Goal: Use online tool/utility: Utilize a website feature to perform a specific function

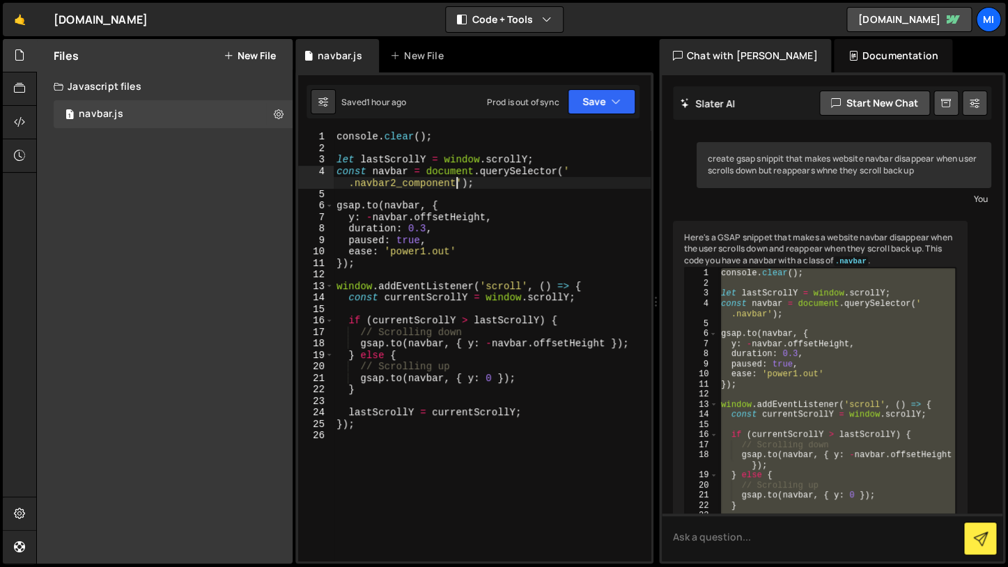
scroll to position [89, 0]
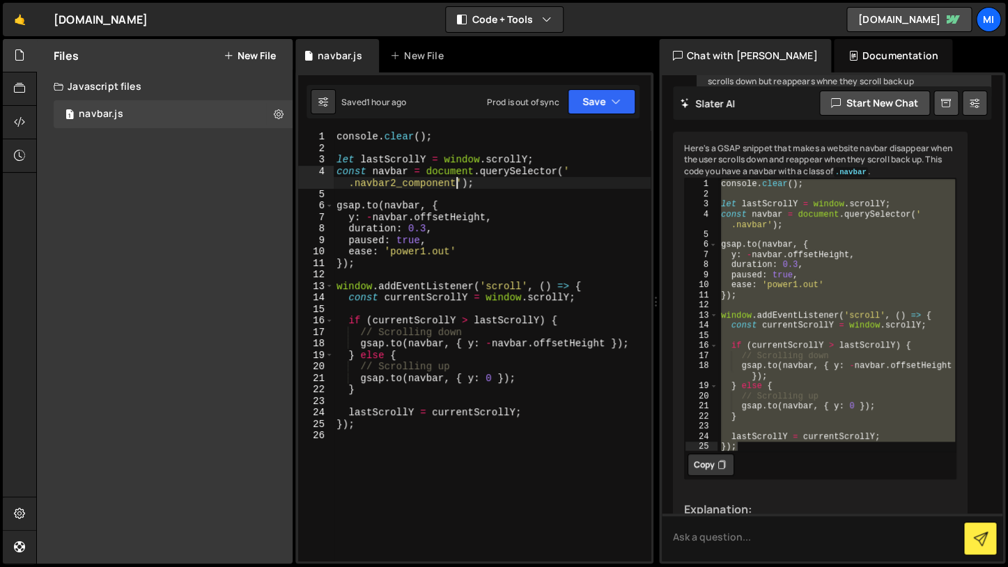
click at [542, 190] on div "console . clear ( ) ; let lastScrollY = window . scrollY ; const navbar = docum…" at bounding box center [492, 357] width 317 height 453
click at [264, 48] on div "Files New File" at bounding box center [165, 55] width 256 height 33
click at [252, 61] on button "New File" at bounding box center [250, 55] width 52 height 11
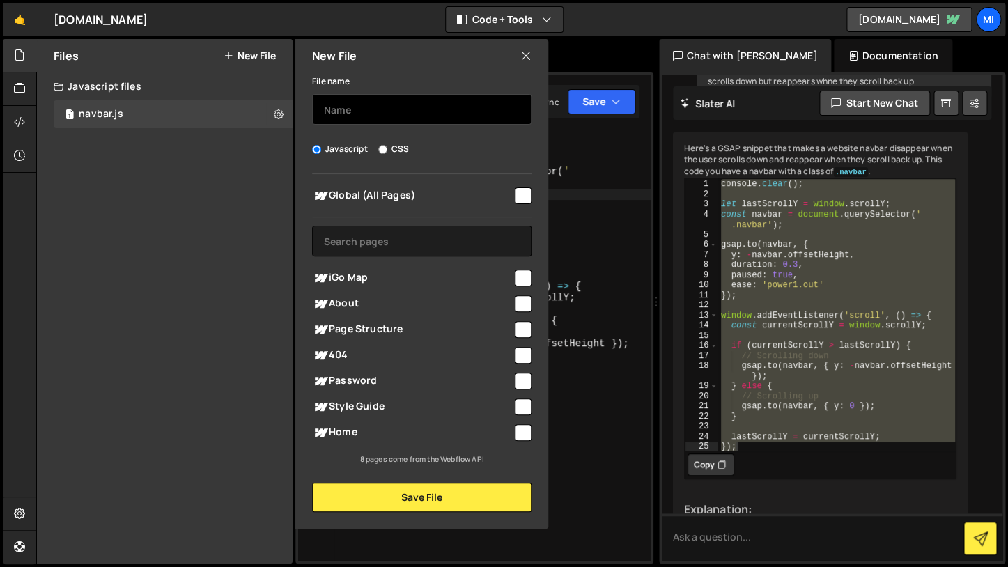
click at [378, 119] on input "text" at bounding box center [422, 109] width 220 height 31
type input "button"
click at [498, 200] on span "Global (All Pages)" at bounding box center [412, 195] width 201 height 17
checkbox input "true"
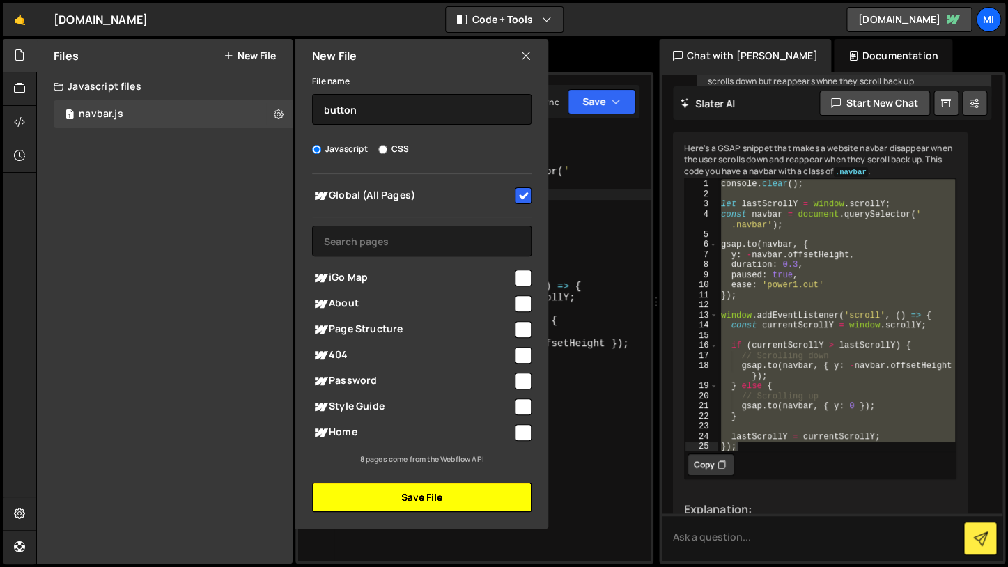
click at [447, 511] on button "Save File" at bounding box center [422, 497] width 220 height 29
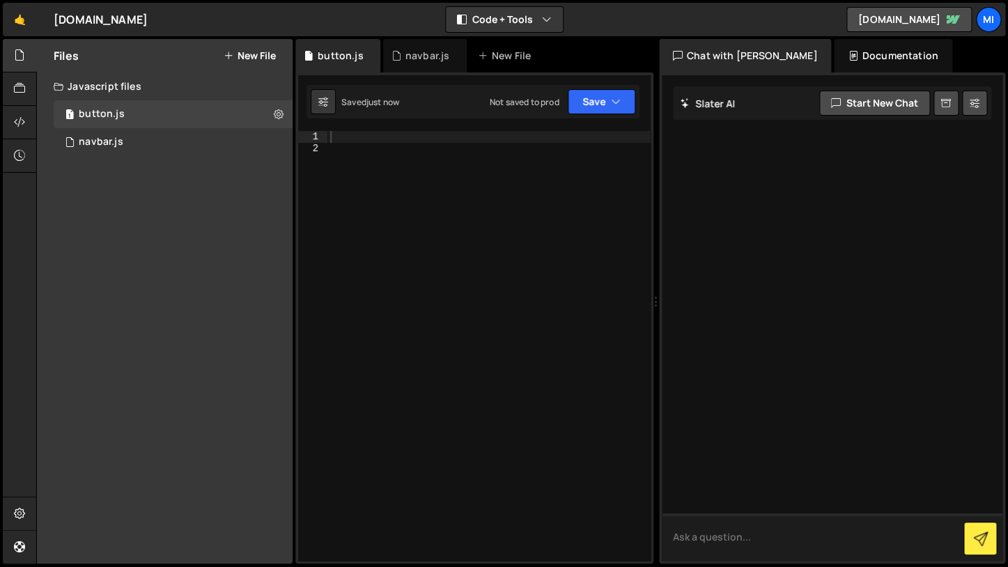
click at [806, 537] on textarea at bounding box center [832, 537] width 341 height 47
type textarea "give me a gsap js snippet for a cool button animation"
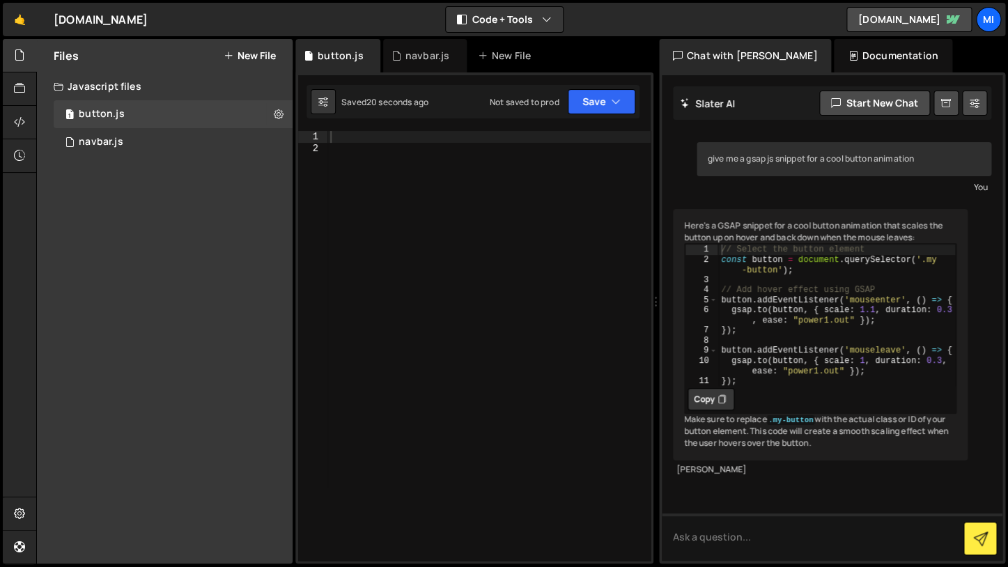
click at [696, 409] on button "Copy" at bounding box center [711, 399] width 47 height 22
click at [696, 409] on button "Copied" at bounding box center [715, 399] width 54 height 22
click at [464, 320] on div at bounding box center [489, 357] width 323 height 453
paste textarea "});"
type textarea "});"
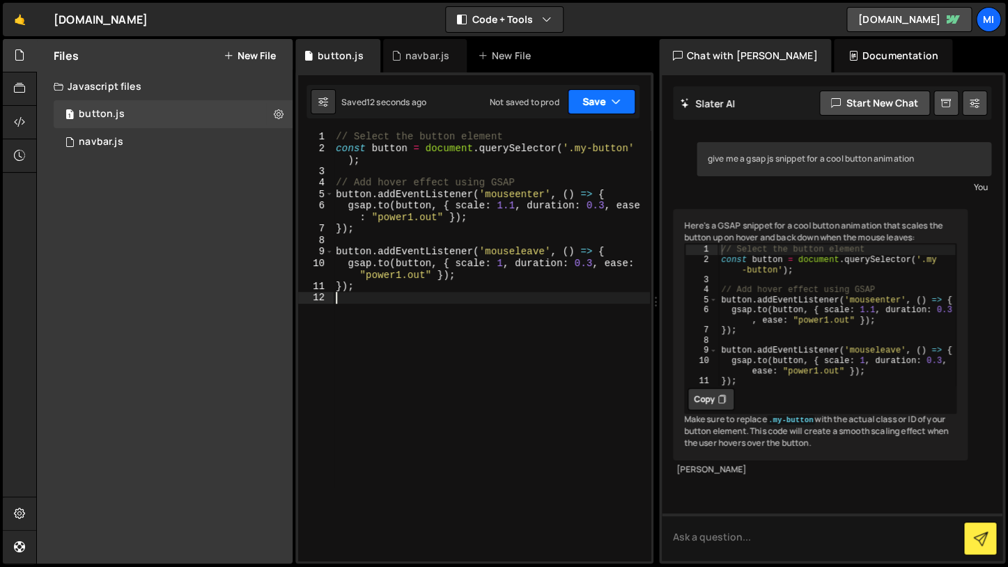
click at [604, 100] on button "Save" at bounding box center [602, 101] width 68 height 25
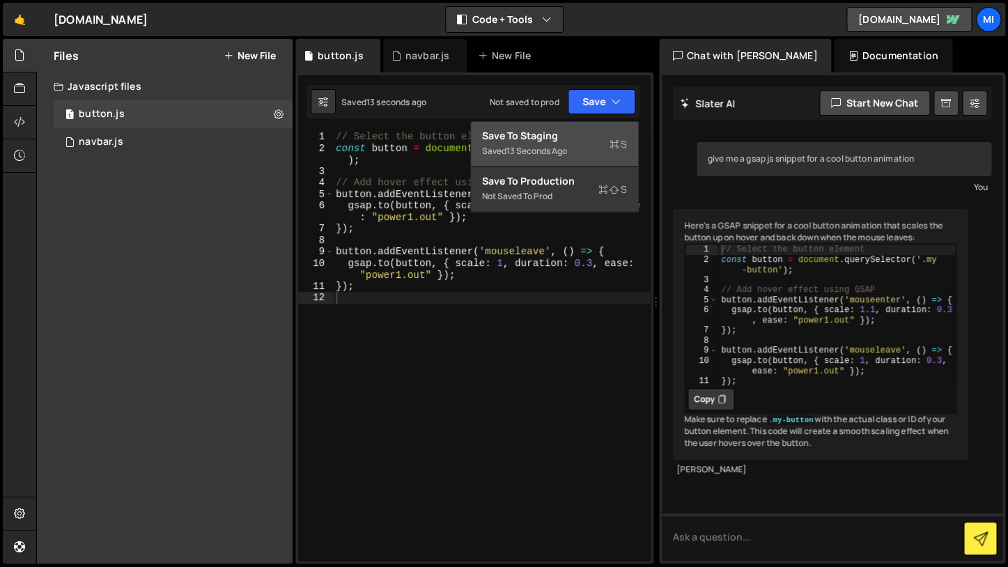
click at [593, 146] on div "Saved 13 seconds ago" at bounding box center [554, 151] width 145 height 17
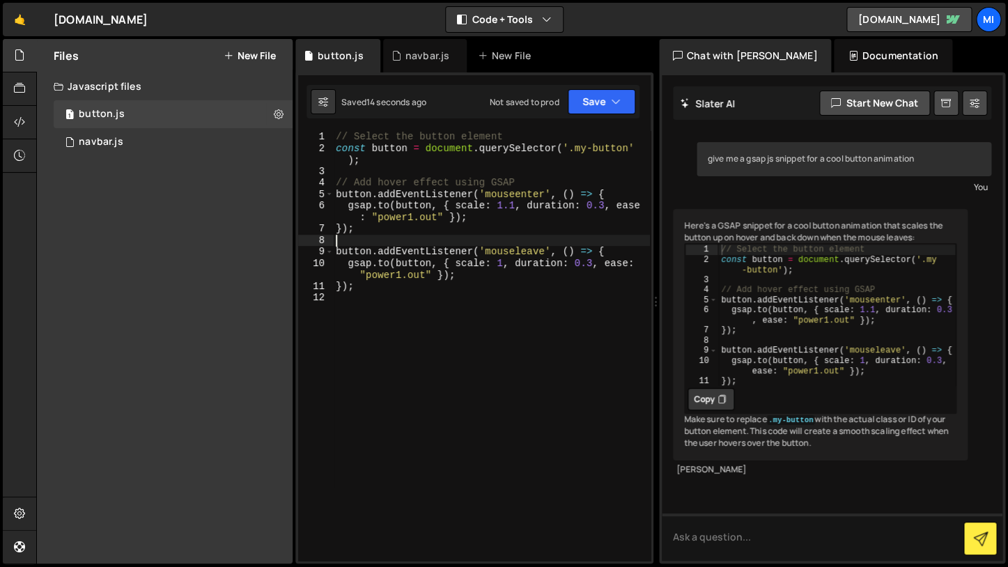
click at [562, 239] on div "// Select the button element const button = document . querySelector ( '.my-but…" at bounding box center [491, 357] width 317 height 453
click at [472, 270] on div "// Select the button element const button = document . querySelector ( '.my-but…" at bounding box center [491, 357] width 317 height 453
type textarea "});"
click at [608, 141] on div "// Select the button element const button = document . querySelector ( '.my-but…" at bounding box center [491, 357] width 317 height 453
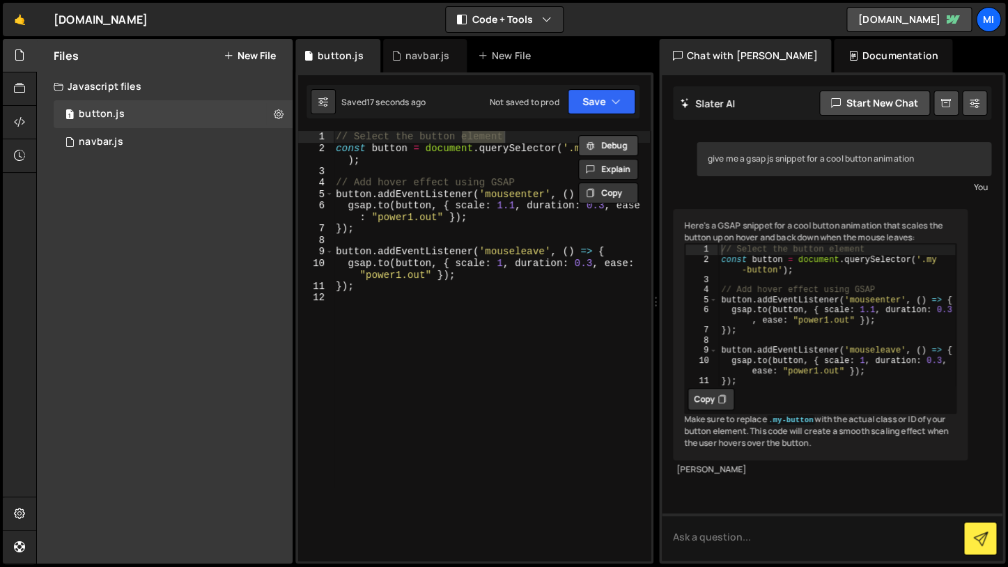
click at [608, 148] on button "Debug" at bounding box center [608, 145] width 60 height 21
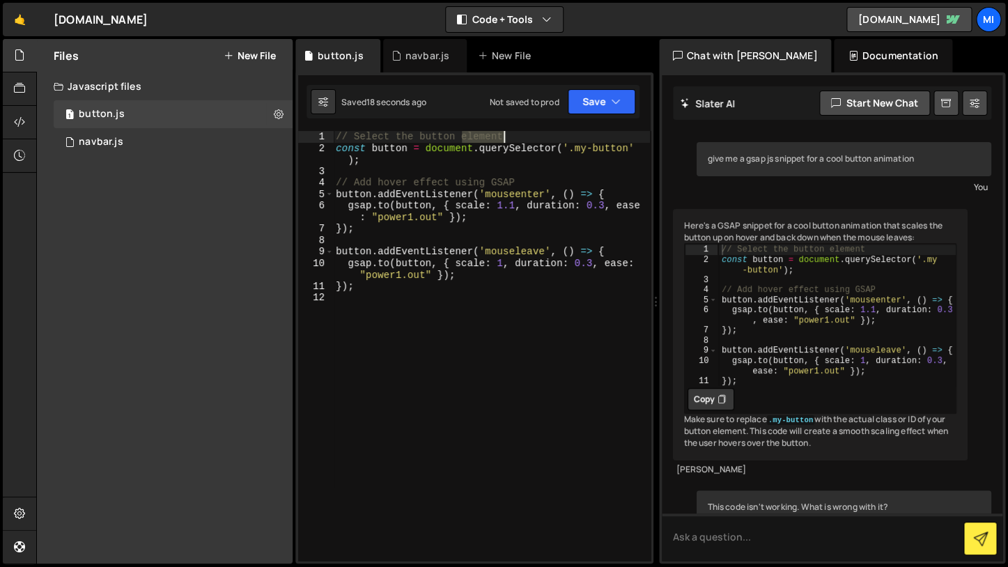
click at [590, 146] on div "// Select the button element const button = document . querySelector ( '.my-but…" at bounding box center [491, 357] width 317 height 453
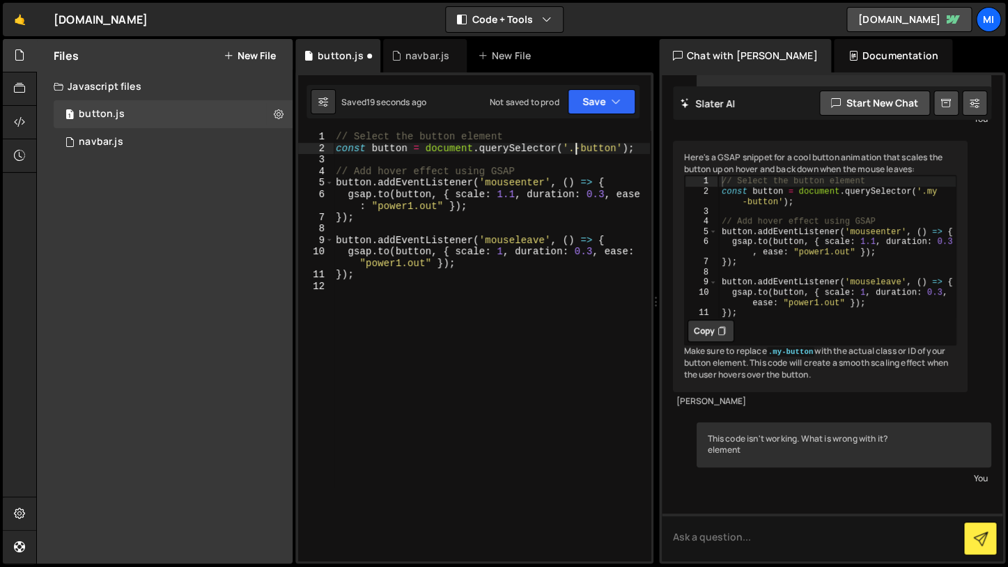
click at [557, 288] on div "// Select the button element const button = document . querySelector ( '.-butto…" at bounding box center [491, 357] width 317 height 453
type textarea "});"
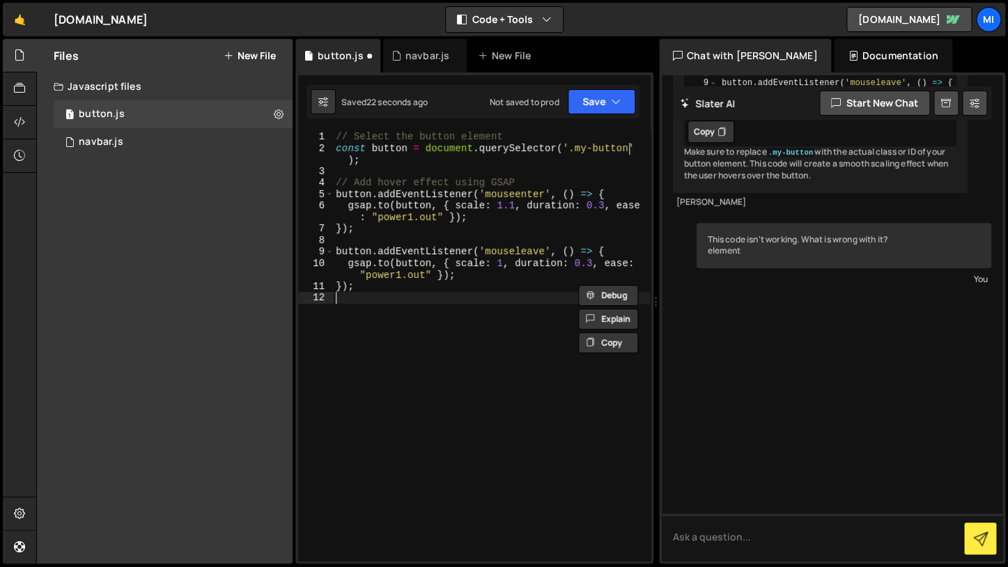
type textarea "});"
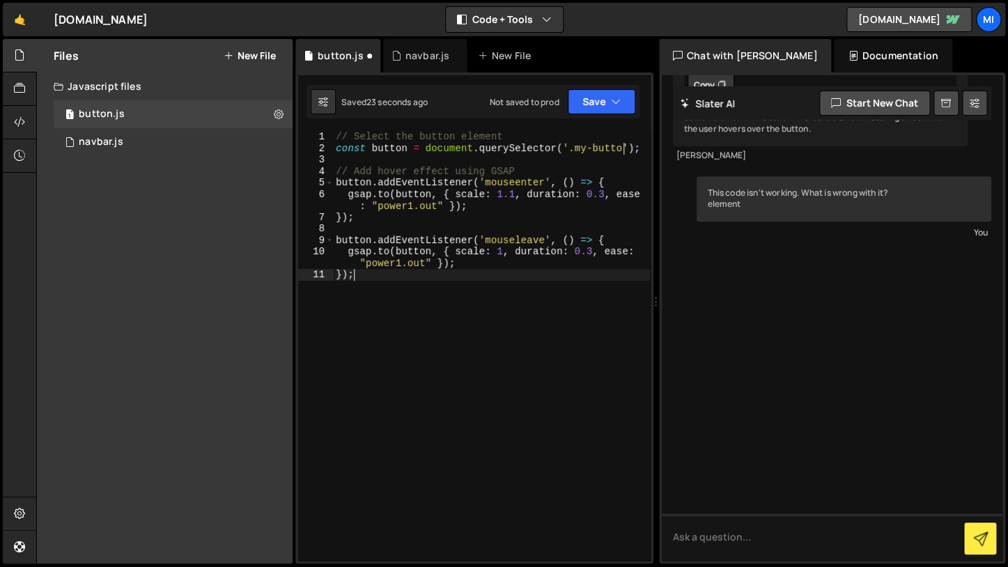
type textarea "}"
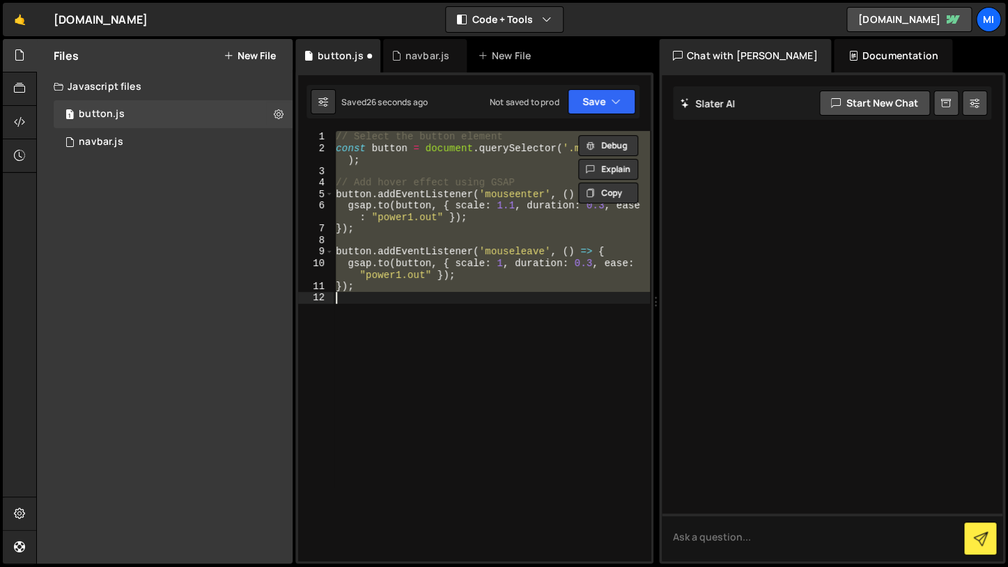
click at [447, 261] on div "// Select the button element const button = document . querySelector ( '.my-but…" at bounding box center [491, 346] width 317 height 430
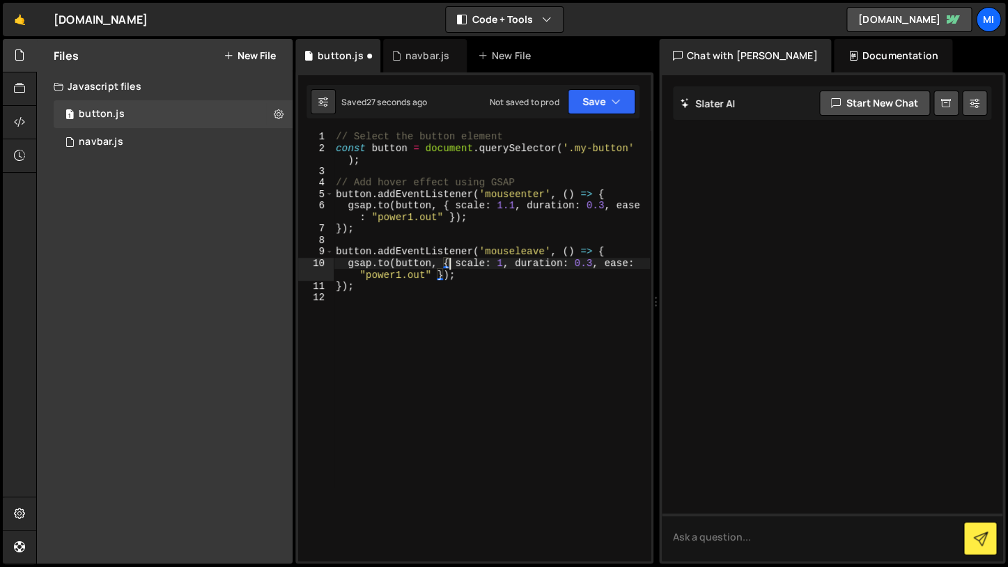
click at [621, 157] on div "// Select the button element const button = document . querySelector ( '.my-but…" at bounding box center [491, 357] width 317 height 453
click at [581, 149] on div "// Select the button element const button = document . querySelector ( '.my-but…" at bounding box center [491, 357] width 317 height 453
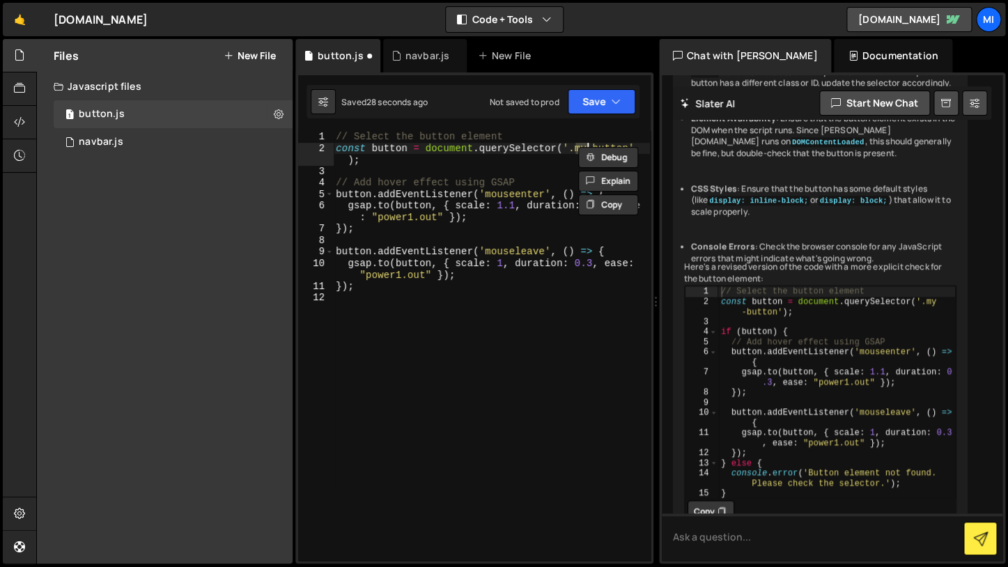
scroll to position [710, 0]
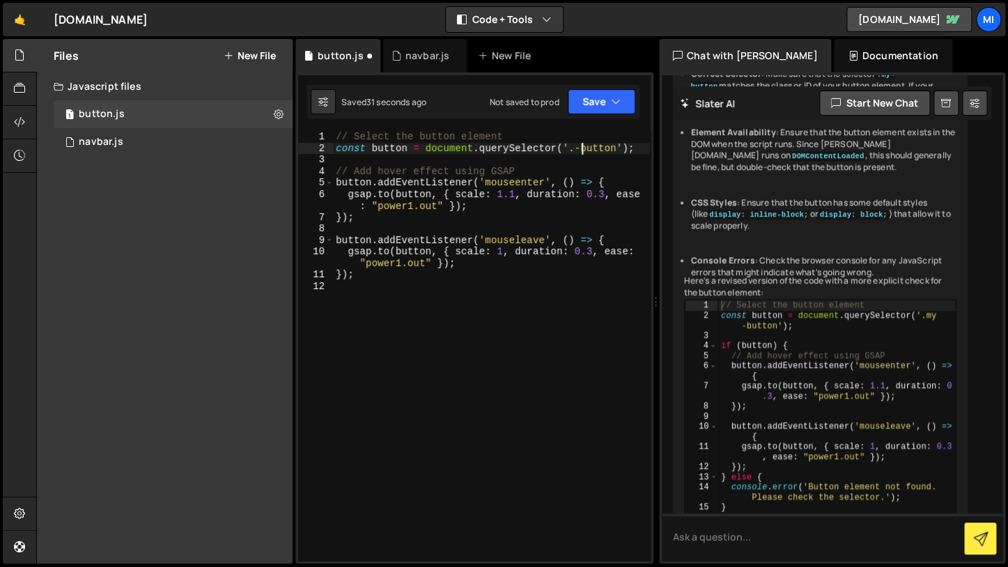
type textarea "const button = document.querySelector('.button');"
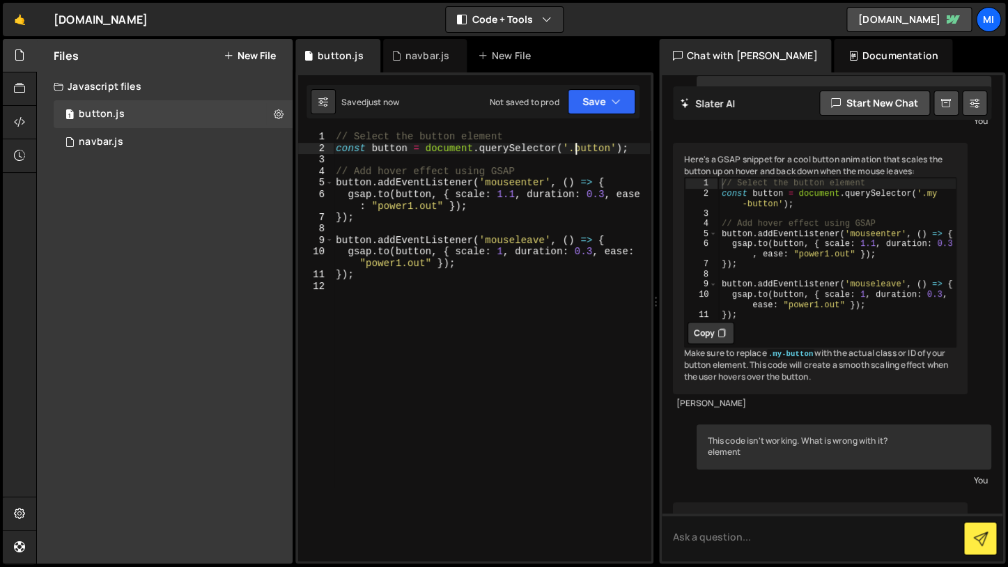
scroll to position [68, 0]
click at [712, 337] on button "Copy" at bounding box center [711, 332] width 47 height 22
click at [711, 342] on button "Copied" at bounding box center [715, 332] width 54 height 22
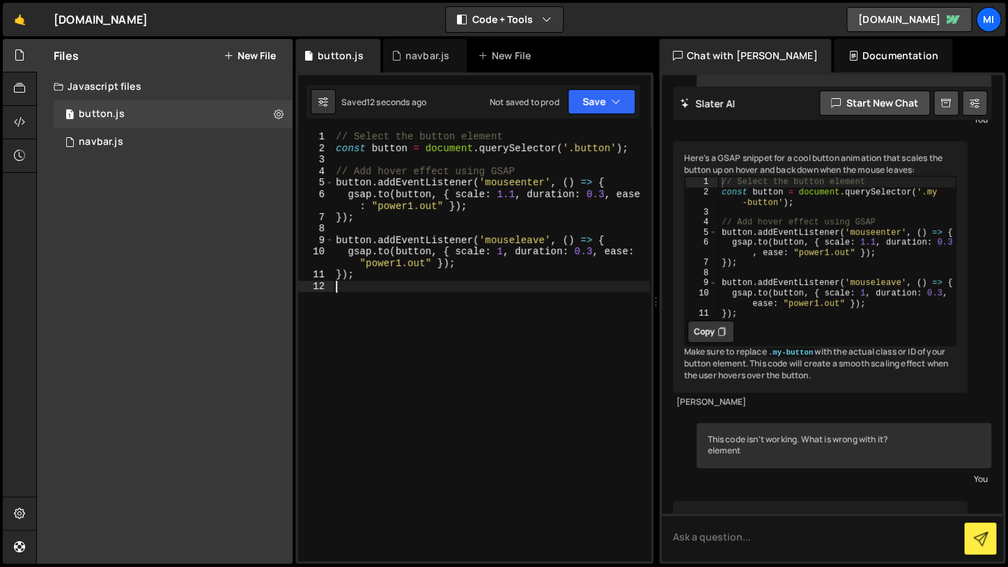
click at [438, 339] on div "// Select the button element const button = document . querySelector ( '.button…" at bounding box center [491, 357] width 317 height 453
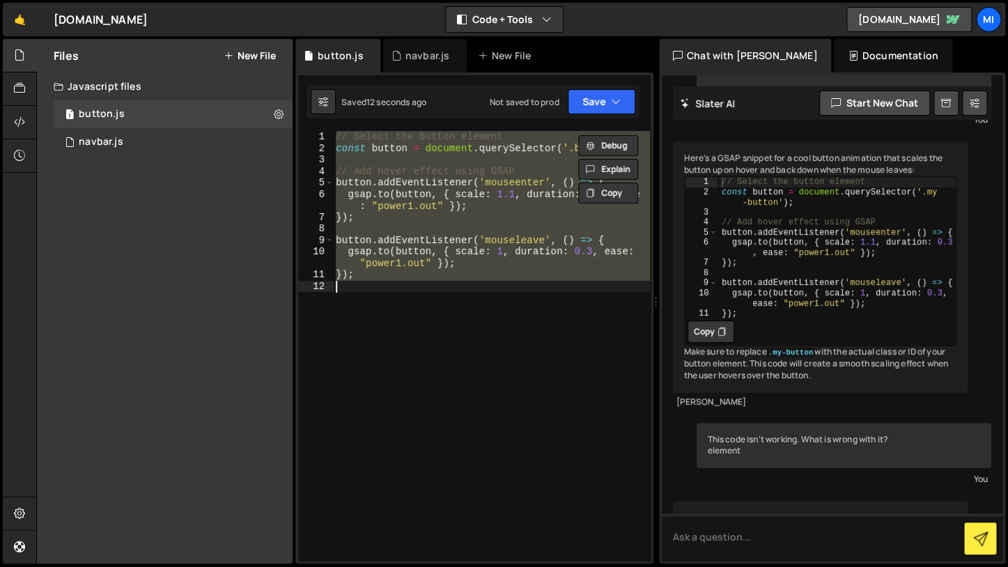
paste textarea
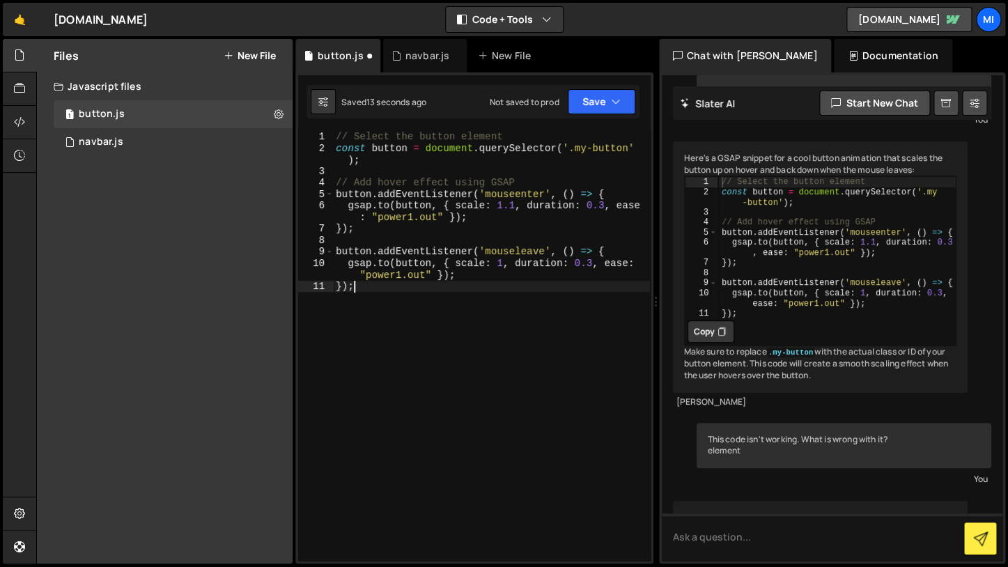
click at [485, 150] on div "// Select the button element const button = document . querySelector ( '.my-but…" at bounding box center [491, 357] width 317 height 453
click at [576, 148] on div "// Select the button element const button = document . querySelector ( '.my-but…" at bounding box center [491, 357] width 317 height 453
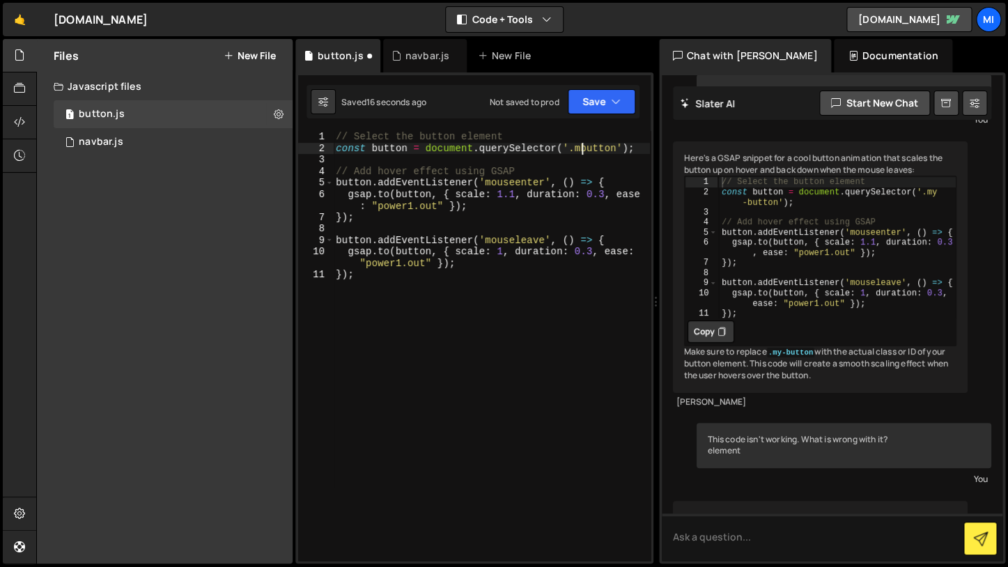
type textarea "const button = document.querySelector('.button');"
click at [782, 547] on textarea at bounding box center [832, 537] width 341 height 47
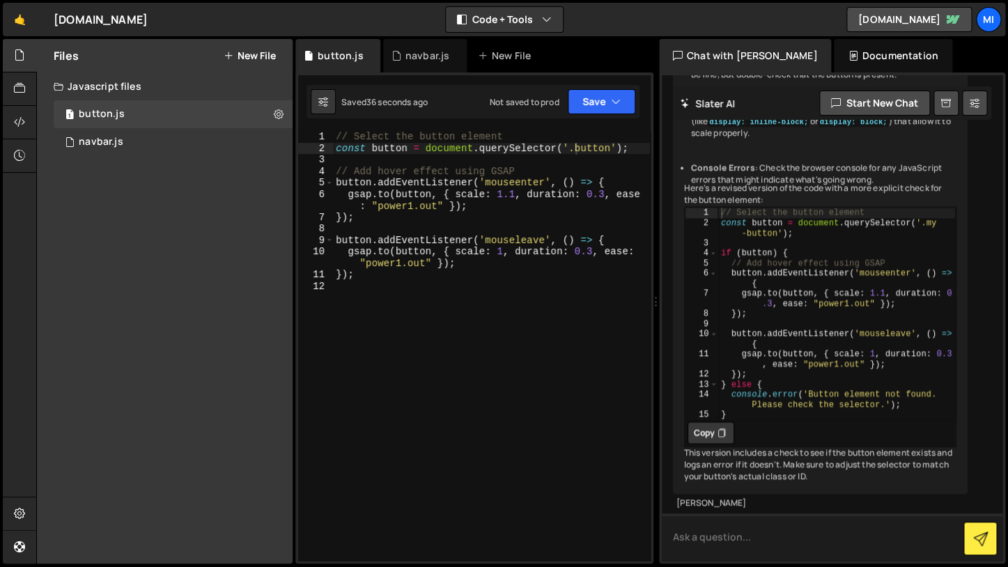
scroll to position [871, 0]
click at [723, 452] on div "If the code isn't working, there could be a few potential issues. Here are some…" at bounding box center [820, 130] width 295 height 728
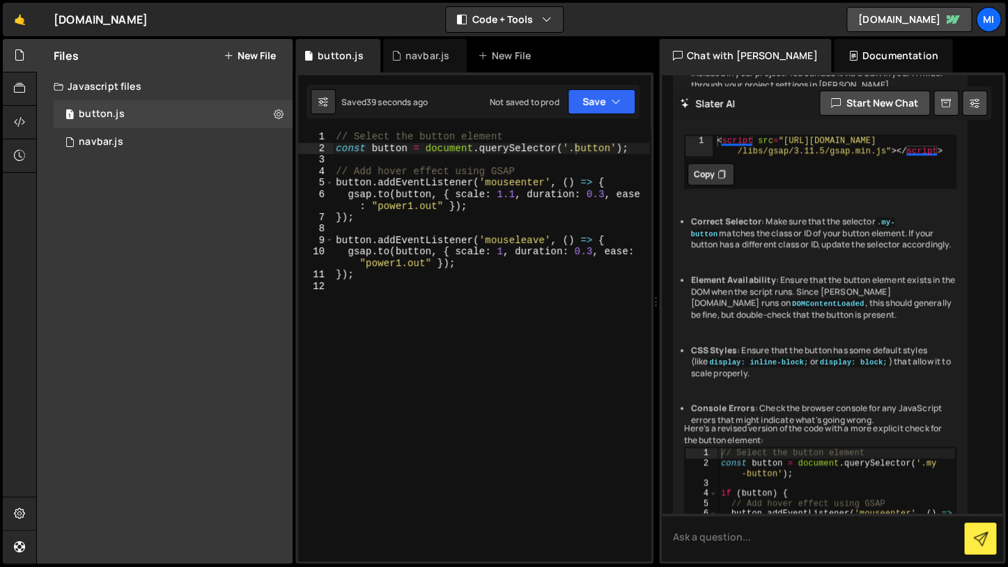
scroll to position [554, 0]
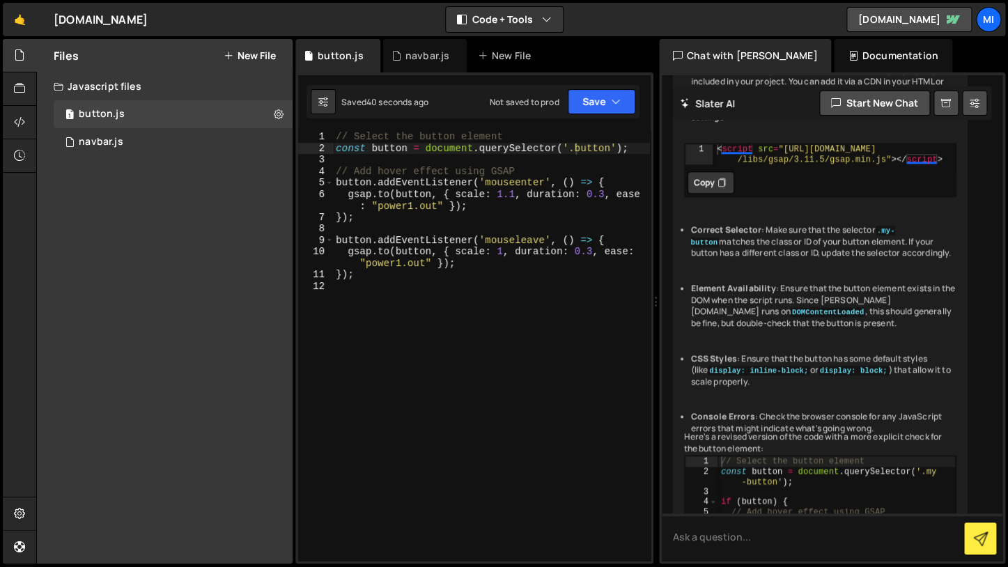
click at [786, 314] on ul "Check GSAP Library : Ensure that the GSAP library is properly included in your …" at bounding box center [820, 250] width 273 height 371
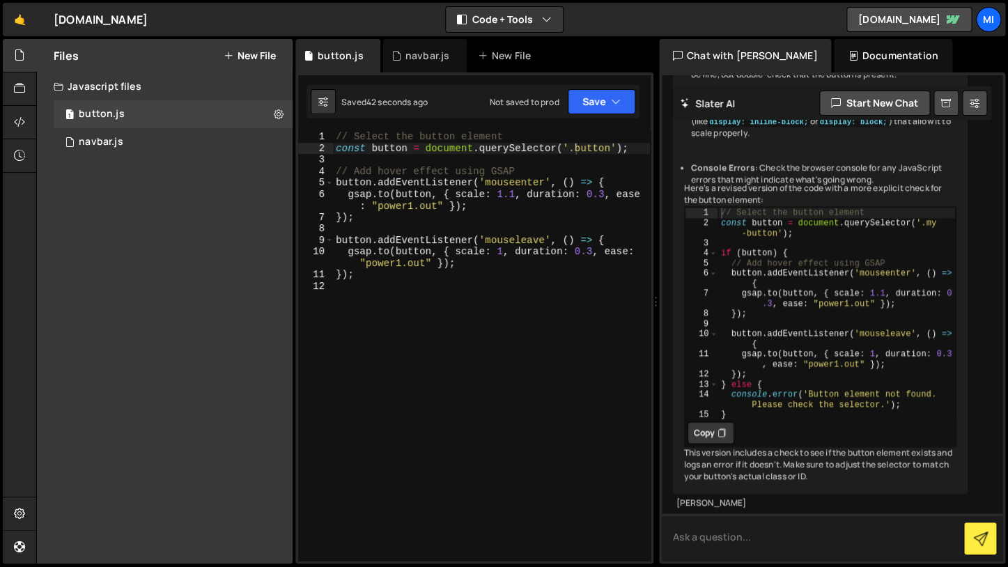
click at [705, 551] on textarea at bounding box center [832, 537] width 341 height 47
type textarea "it should work on all button"
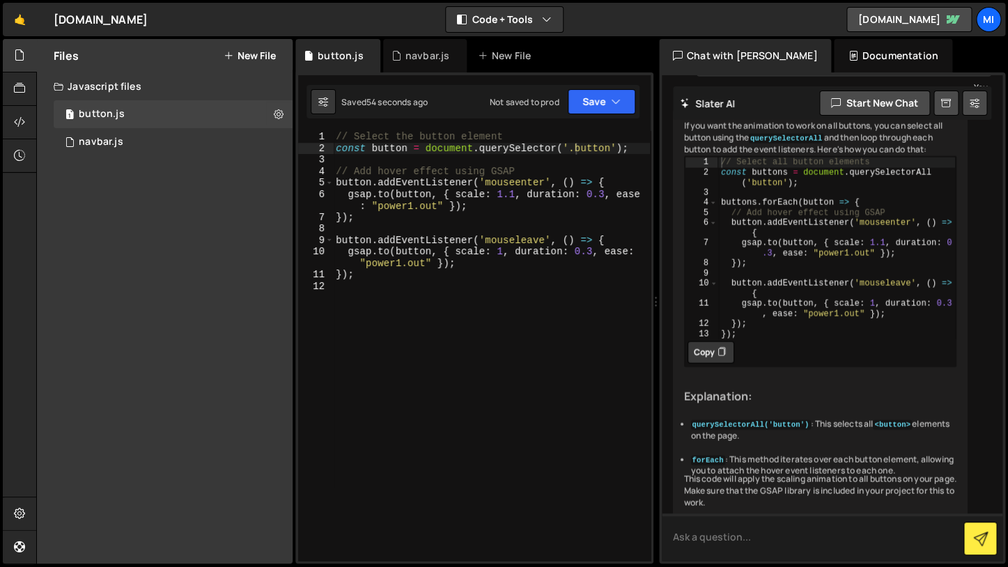
scroll to position [1292, 0]
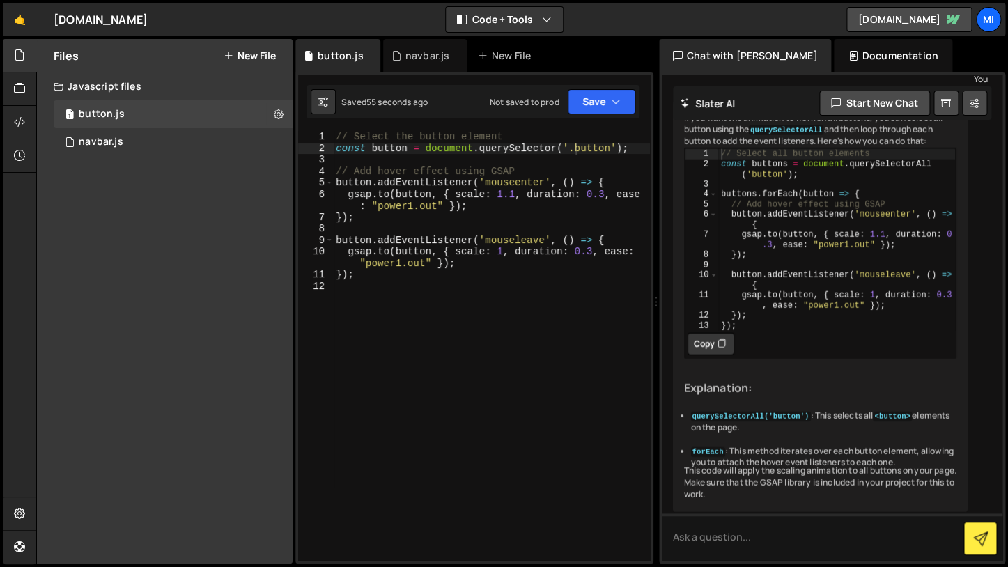
click at [735, 359] on div "1 2 3 4 5 6 7 8 9 10 11 12 13 // Select all button elements const buttons = doc…" at bounding box center [820, 253] width 273 height 211
click at [724, 351] on icon at bounding box center [722, 344] width 8 height 14
click at [505, 386] on div "// Select the button element const button = document . querySelector ( '.button…" at bounding box center [491, 357] width 317 height 453
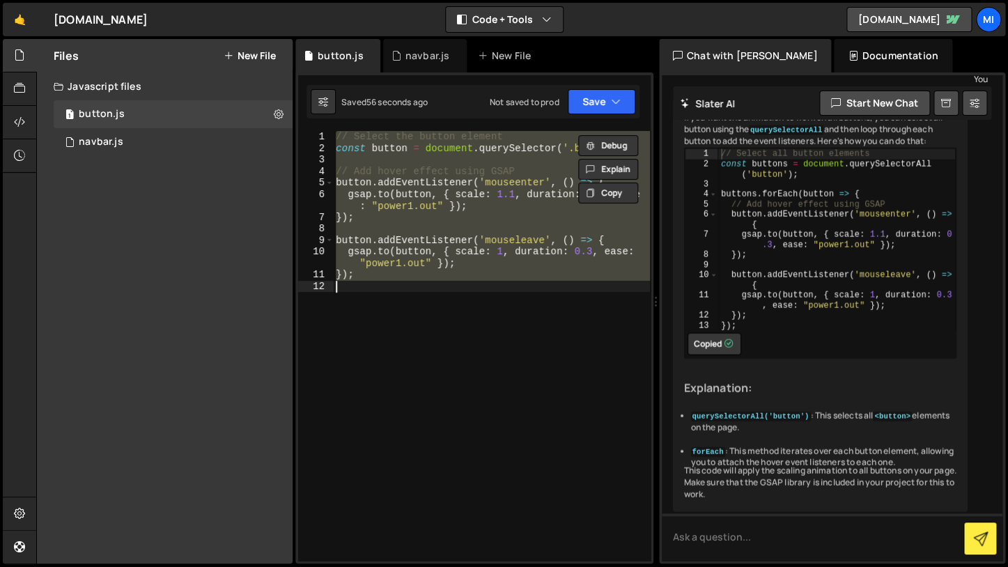
paste textarea
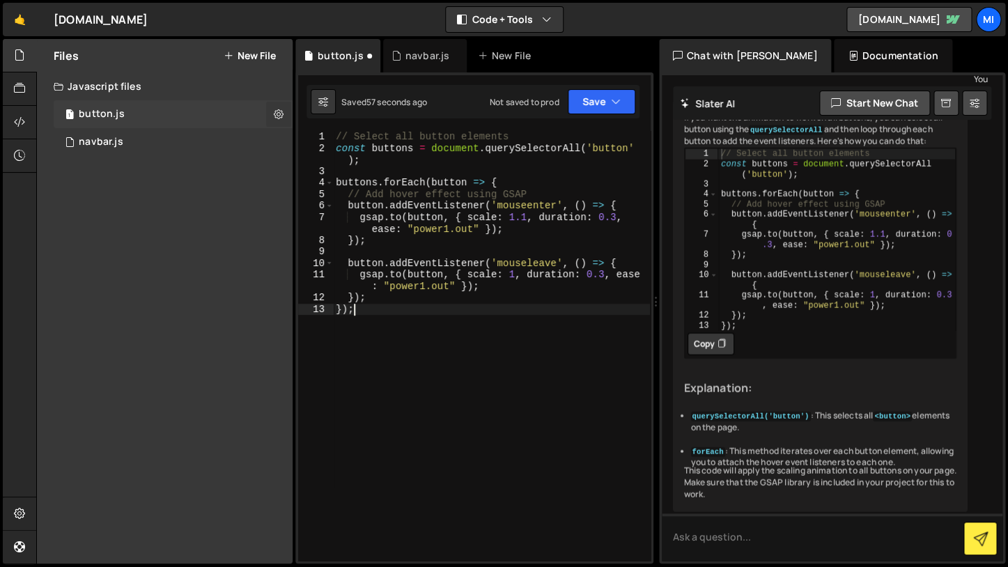
click at [272, 105] on button at bounding box center [278, 114] width 25 height 25
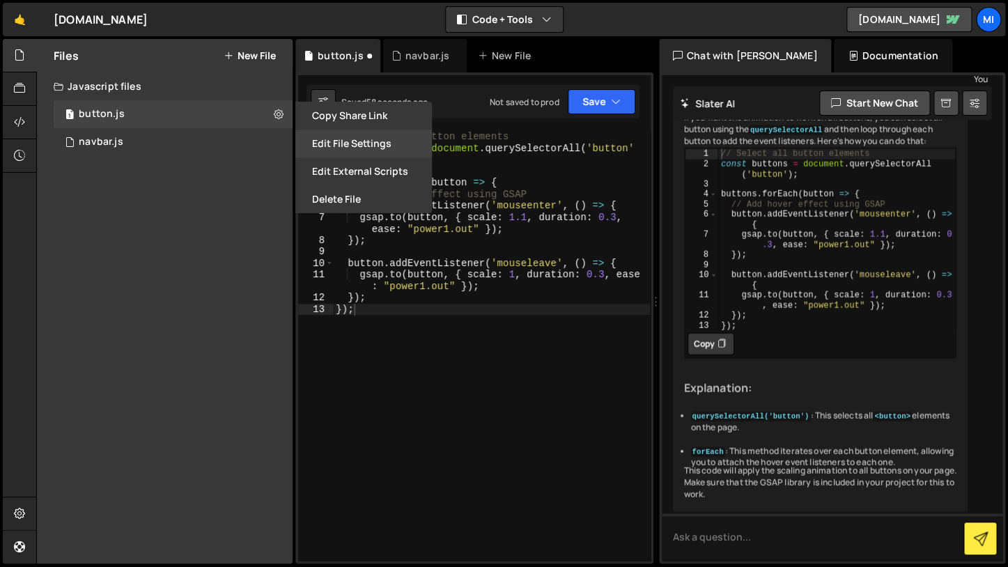
click at [317, 139] on button "Edit File Settings" at bounding box center [363, 144] width 137 height 28
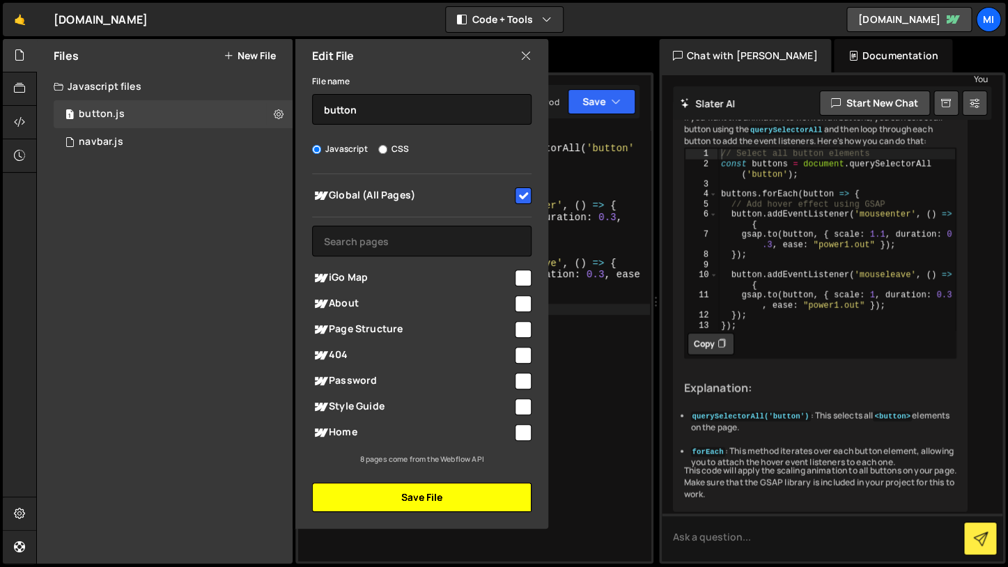
click at [392, 502] on button "Save File" at bounding box center [422, 497] width 220 height 29
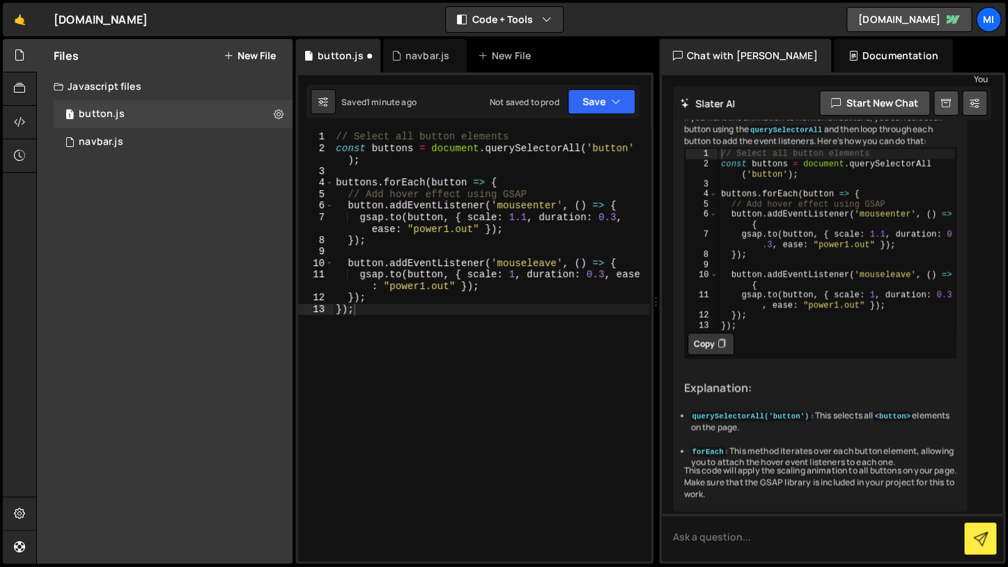
click at [563, 298] on div "// Select all button elements const buttons = document . querySelectorAll ( 'bu…" at bounding box center [491, 357] width 317 height 453
click at [488, 179] on div "// Select all button elements const buttons = document . querySelectorAll ( 'bu…" at bounding box center [491, 357] width 317 height 453
type textarea "buttons.forEach(button => {"
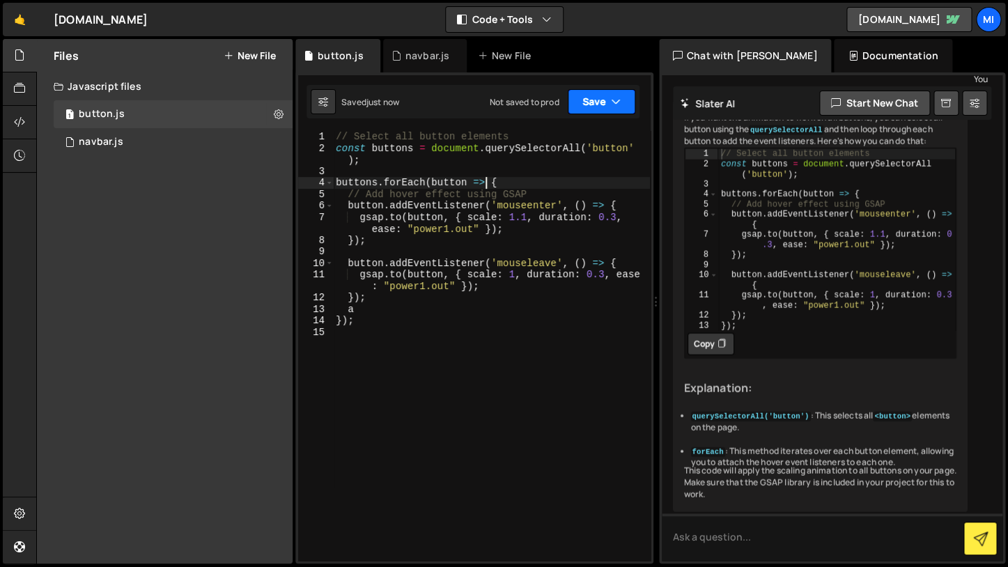
click at [605, 97] on button "Save" at bounding box center [602, 101] width 68 height 25
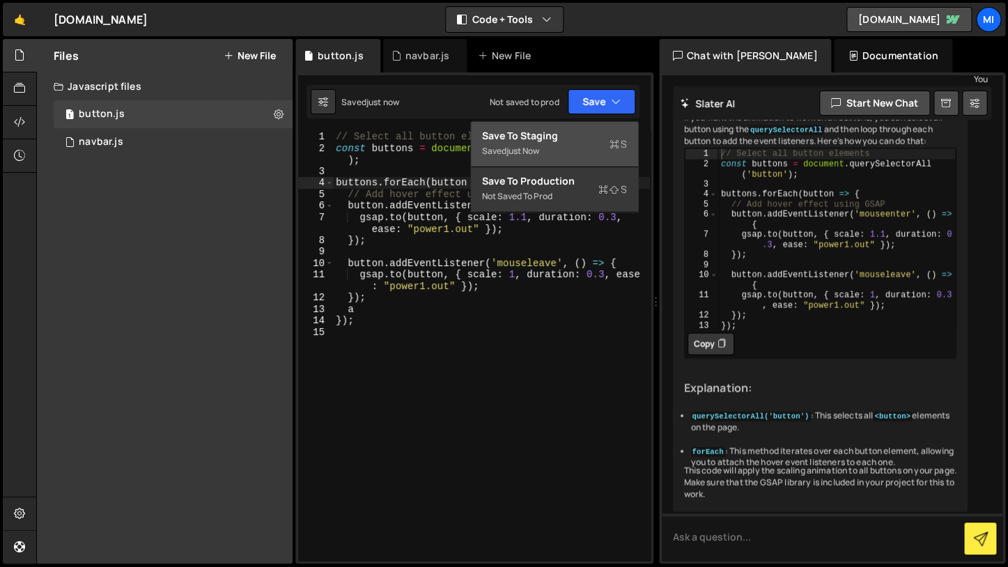
click at [590, 135] on div "Save to Staging S" at bounding box center [554, 136] width 145 height 14
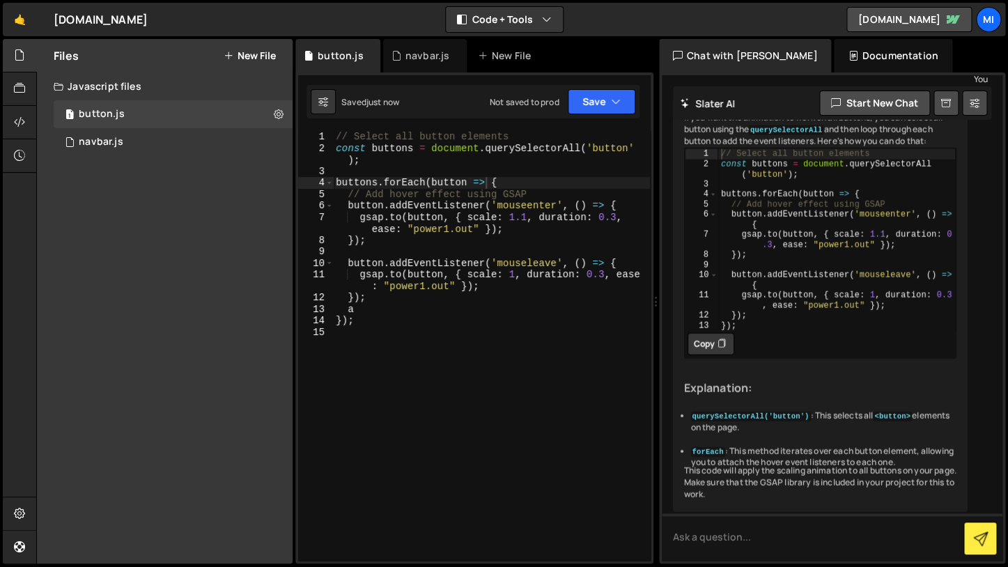
click at [538, 360] on div "// Select all button elements const buttons = document . querySelectorAll ( 'bu…" at bounding box center [491, 357] width 317 height 453
click at [615, 153] on div "// Select all button elements const buttons = document . querySelectorAll ( 'bu…" at bounding box center [491, 357] width 317 height 453
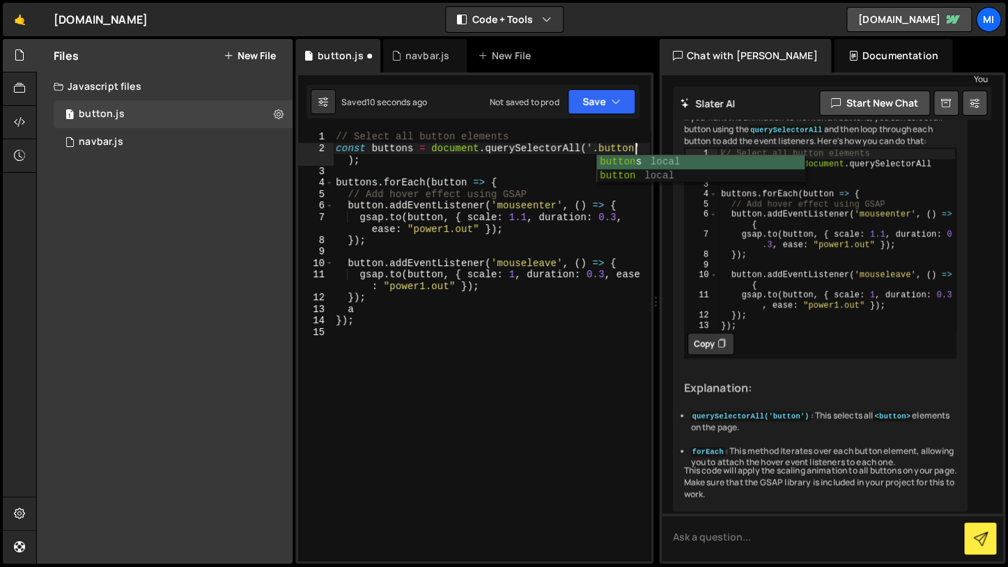
scroll to position [0, 20]
type textarea "const buttons = document.querySelectorAll('.button');"
click at [808, 548] on textarea at bounding box center [832, 537] width 341 height 47
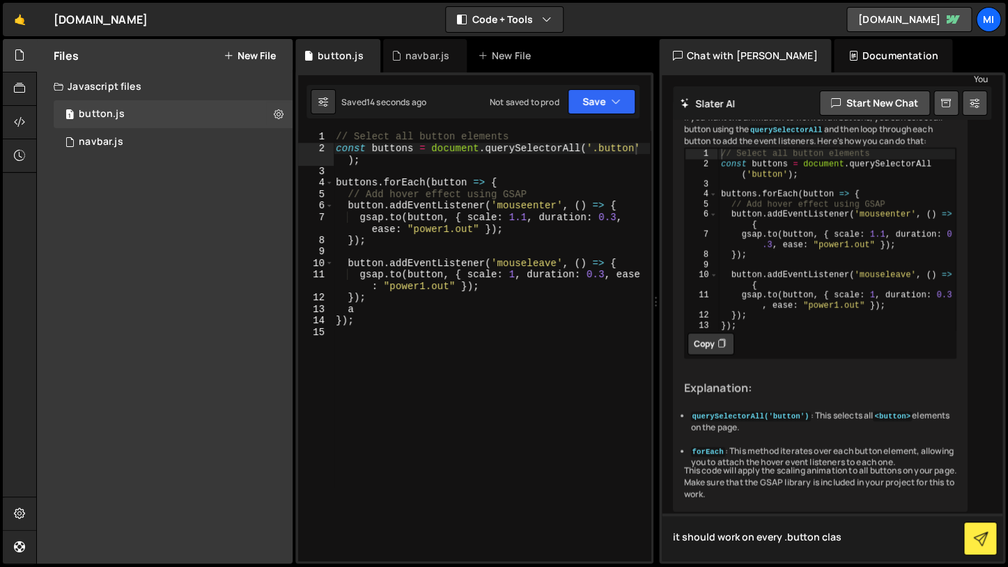
type textarea "it should work on every .button class"
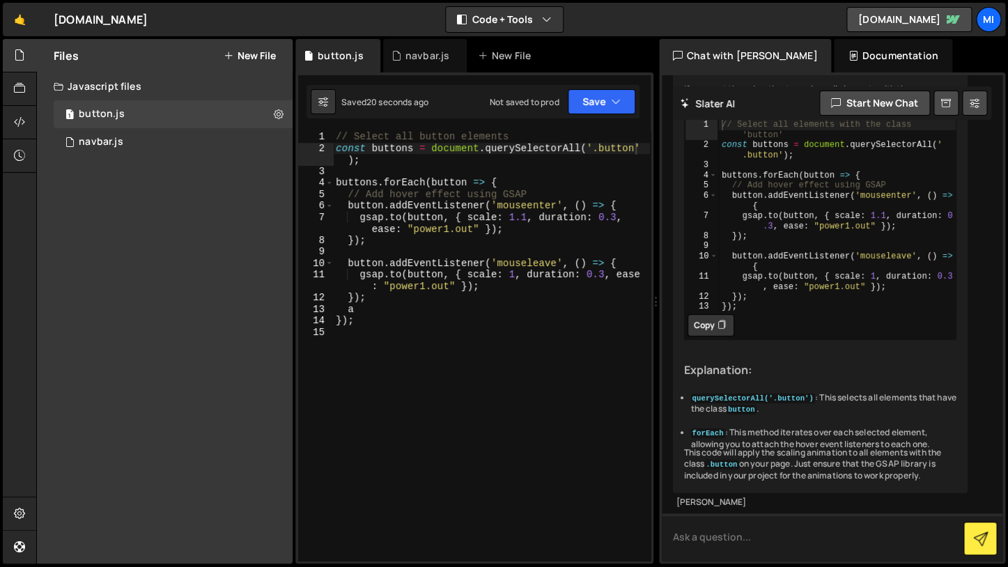
scroll to position [1827, 0]
click at [707, 338] on button "Copy" at bounding box center [711, 327] width 47 height 22
click at [594, 392] on div "// Select all button elements const buttons = document . querySelectorAll ( '.b…" at bounding box center [491, 357] width 317 height 453
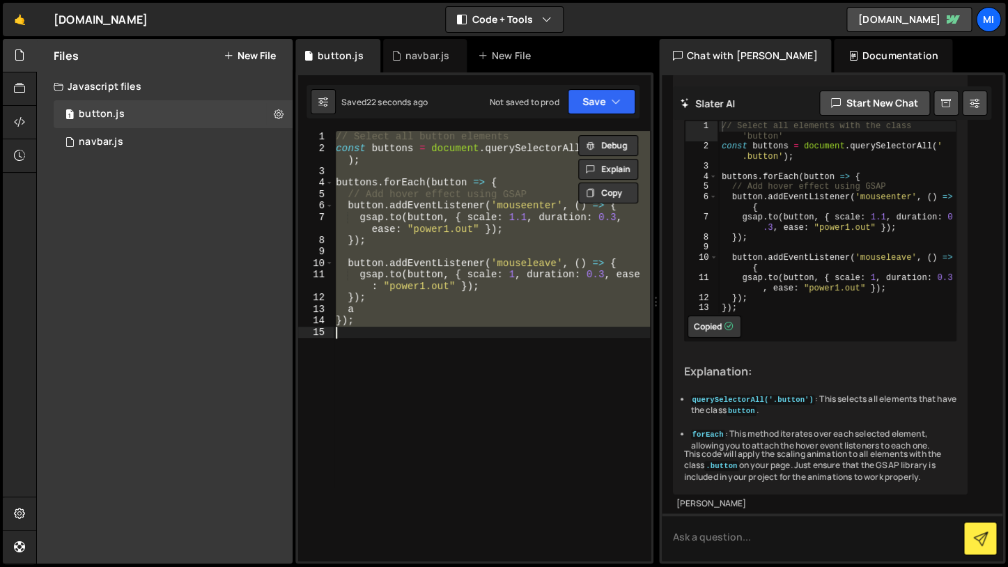
paste textarea
type textarea "});"
